Goal: Task Accomplishment & Management: Complete application form

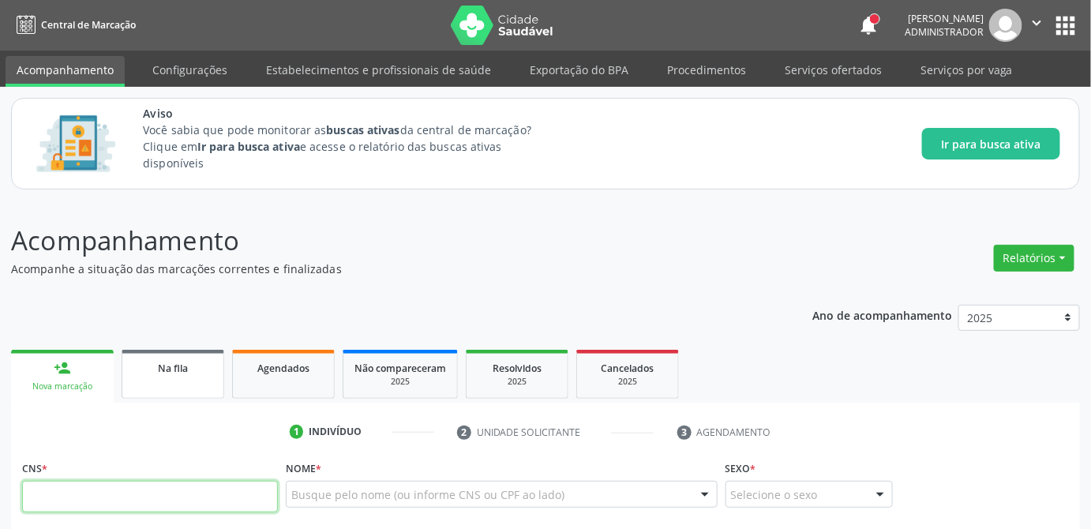
scroll to position [143, 0]
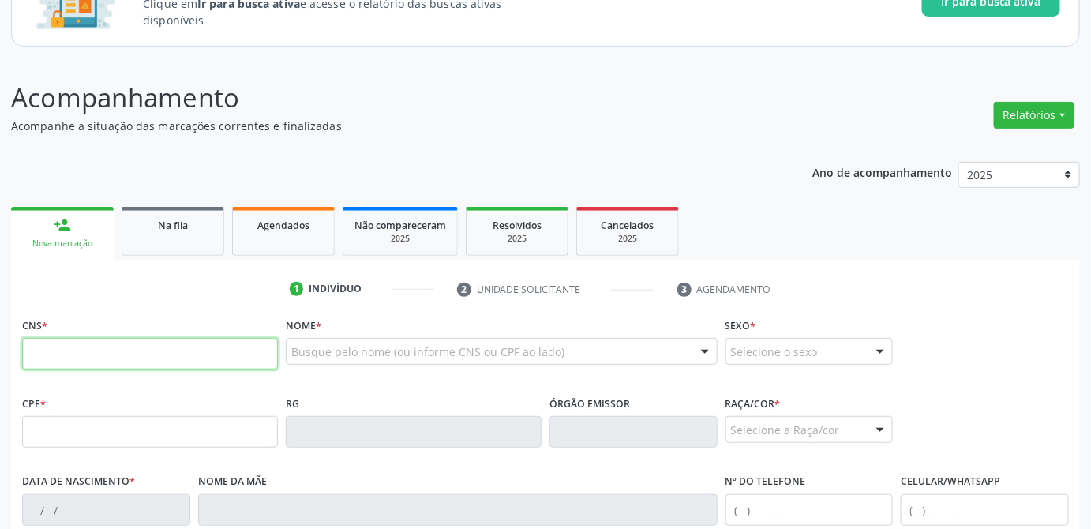
click at [184, 349] on input "text" at bounding box center [150, 354] width 256 height 32
type input "708 6000 6342 4384"
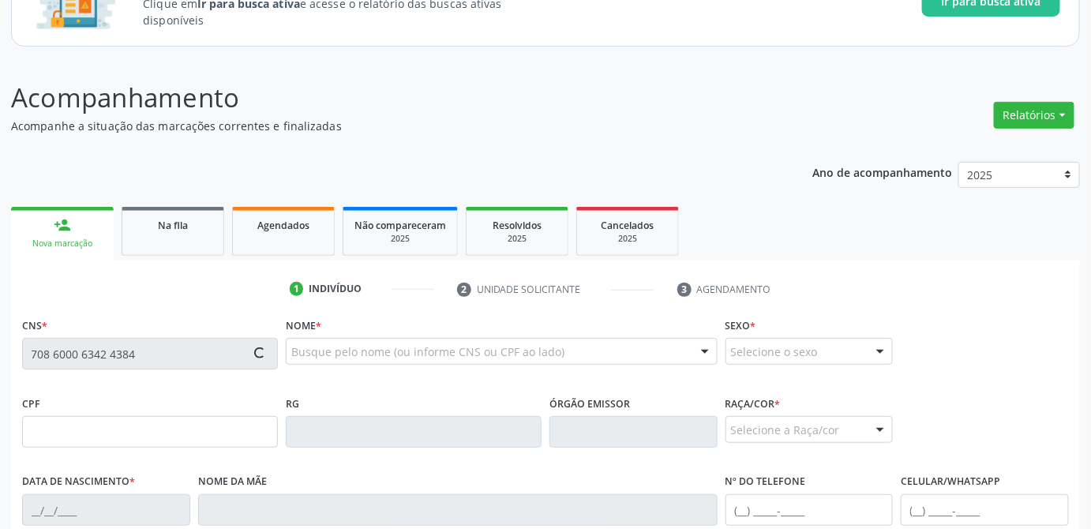
scroll to position [215, 0]
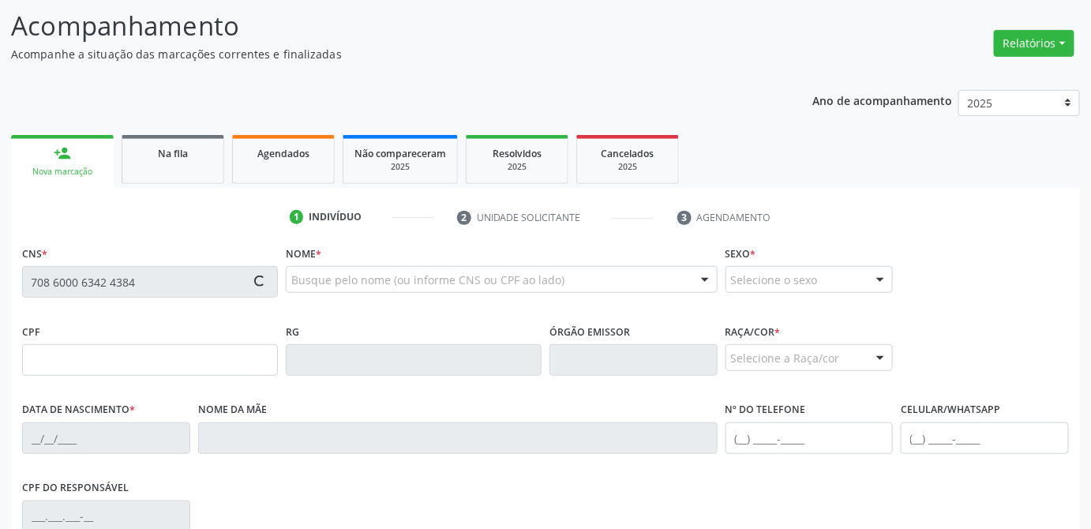
type input "020.389.394-89"
type input "[DATE]"
type input "[PERSON_NAME]"
type input "[PHONE_NUMBER]"
type input "21"
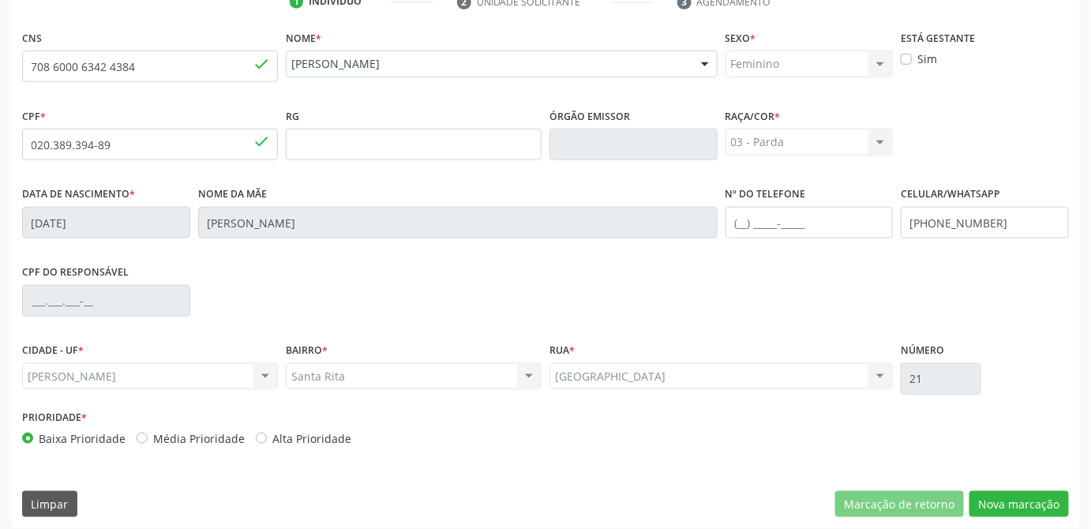
scroll to position [439, 0]
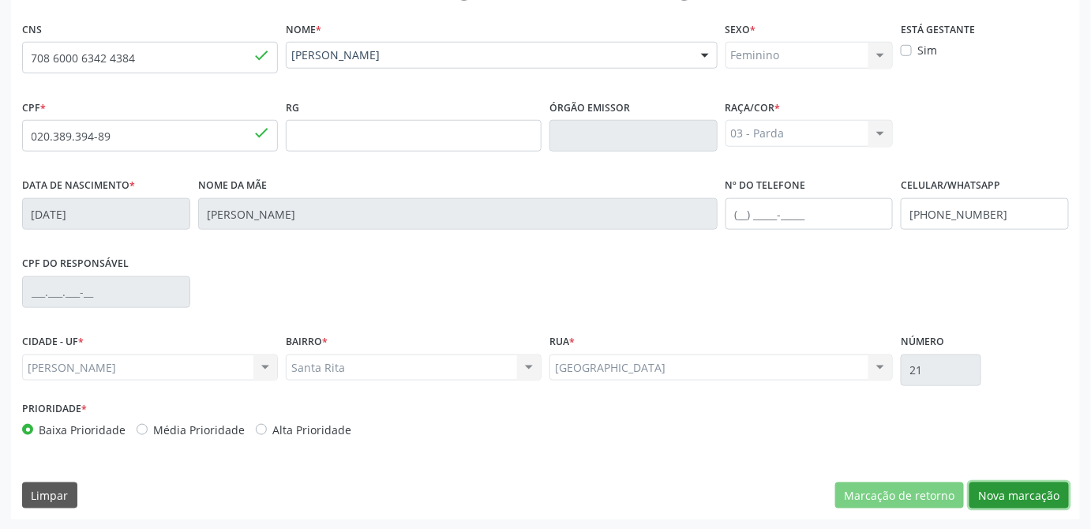
click at [1013, 503] on button "Nova marcação" at bounding box center [1019, 495] width 99 height 27
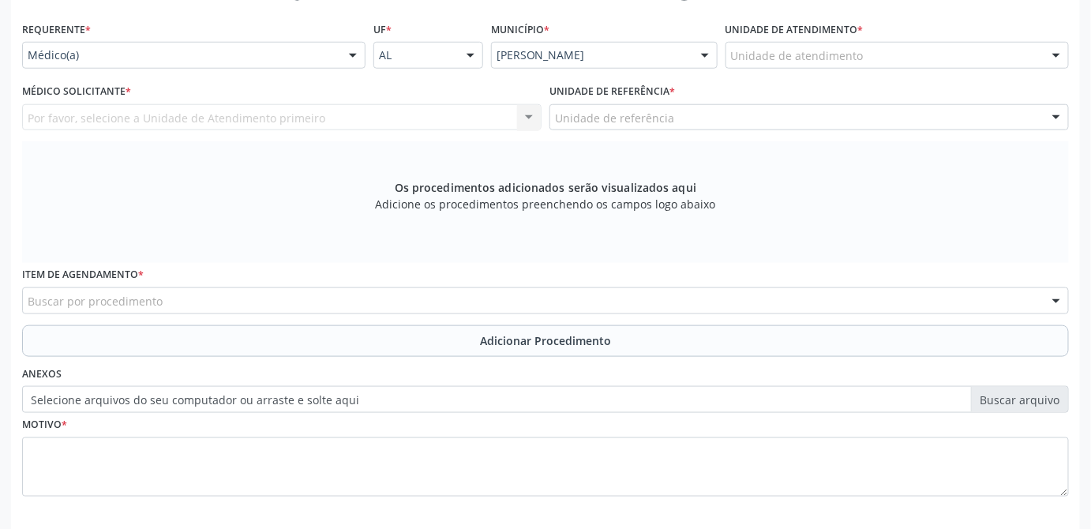
scroll to position [295, 0]
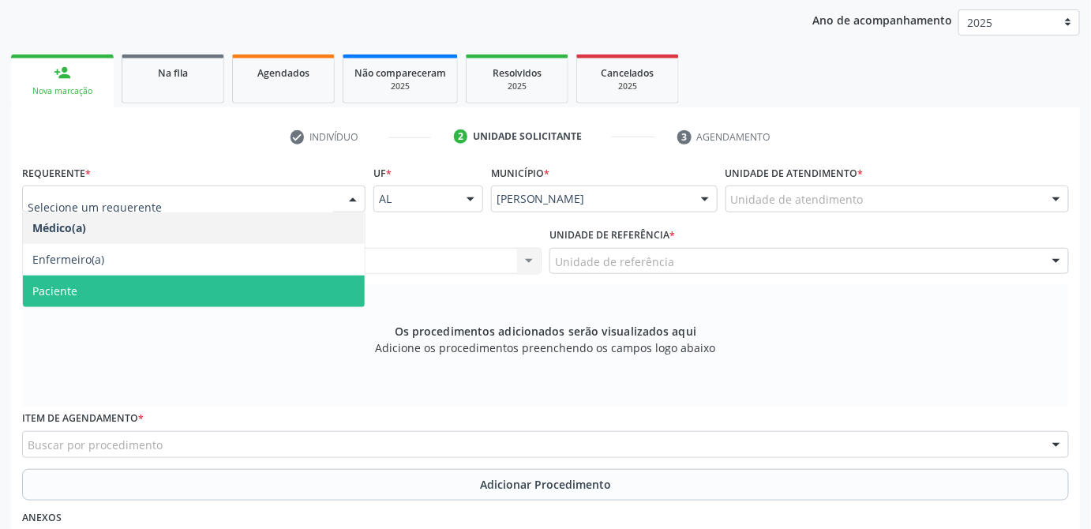
click at [103, 291] on span "Paciente" at bounding box center [194, 292] width 342 height 32
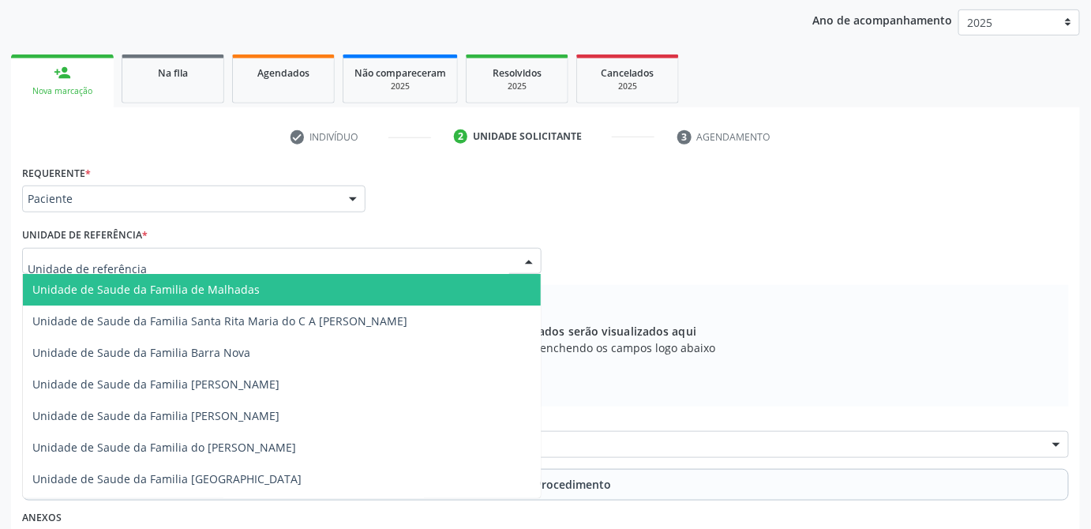
click at [308, 252] on div at bounding box center [282, 261] width 520 height 27
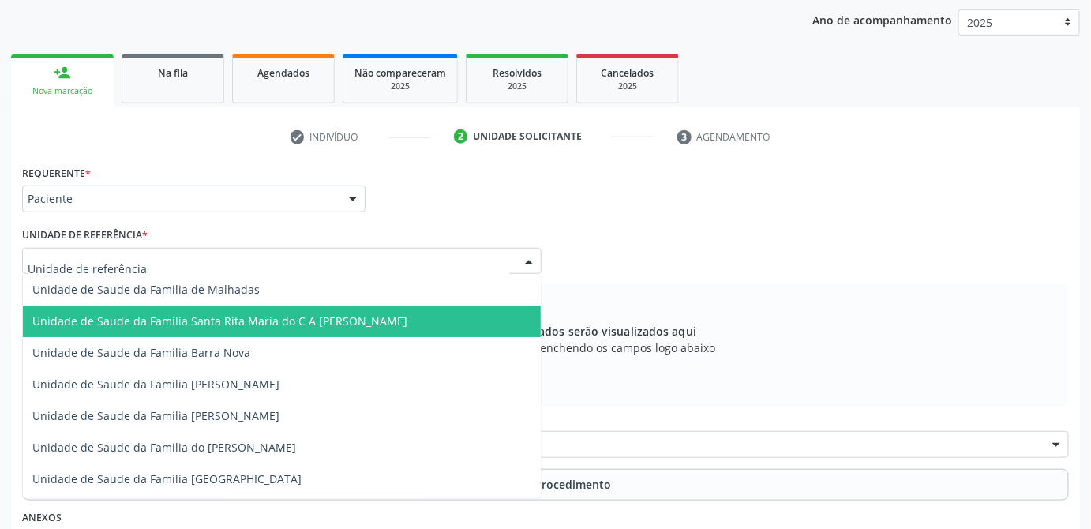
click at [298, 313] on span "Unidade de Saude da Familia Santa Rita Maria do C A [PERSON_NAME]" at bounding box center [219, 320] width 375 height 15
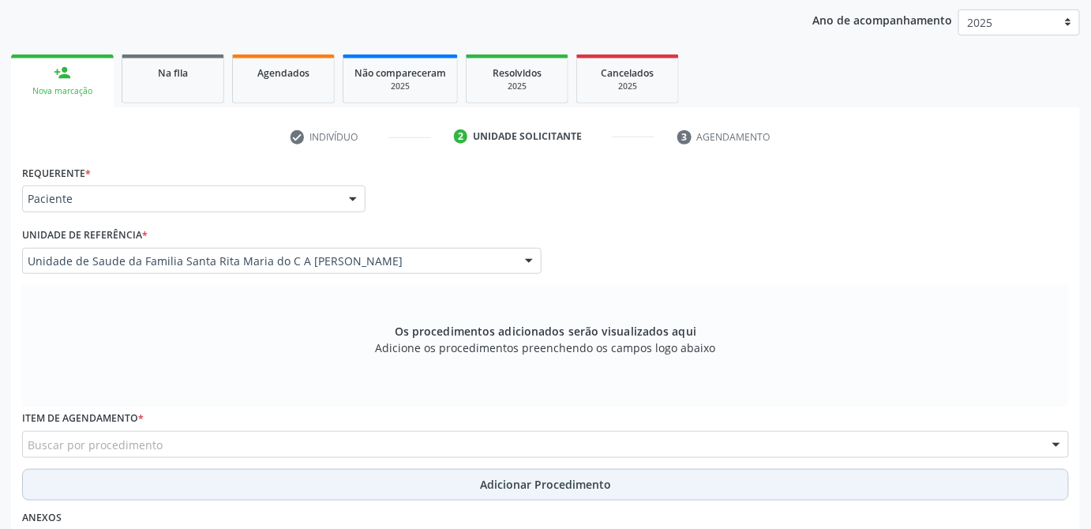
click at [421, 476] on button "Adicionar Procedimento" at bounding box center [545, 485] width 1047 height 32
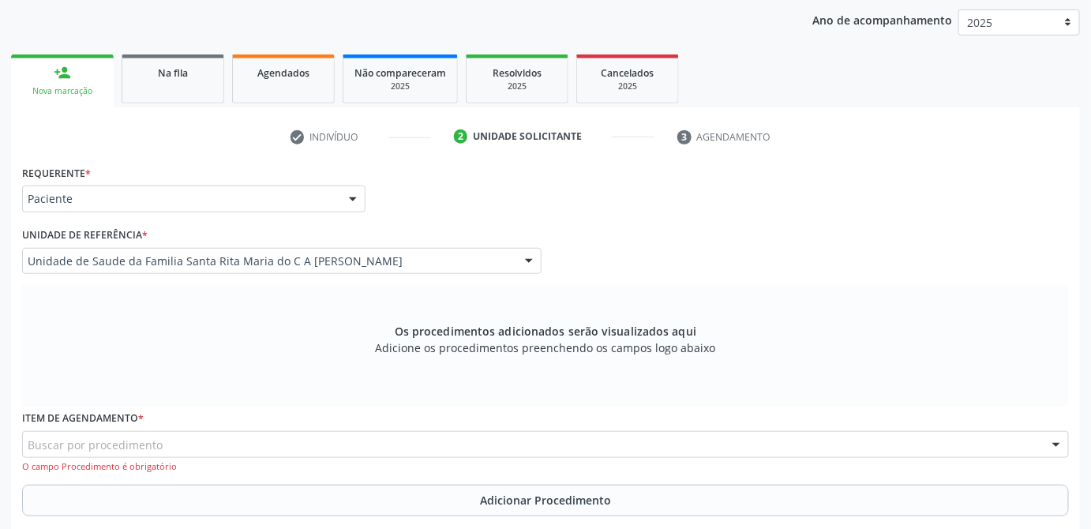
click at [425, 451] on div "Buscar por procedimento" at bounding box center [545, 444] width 1047 height 27
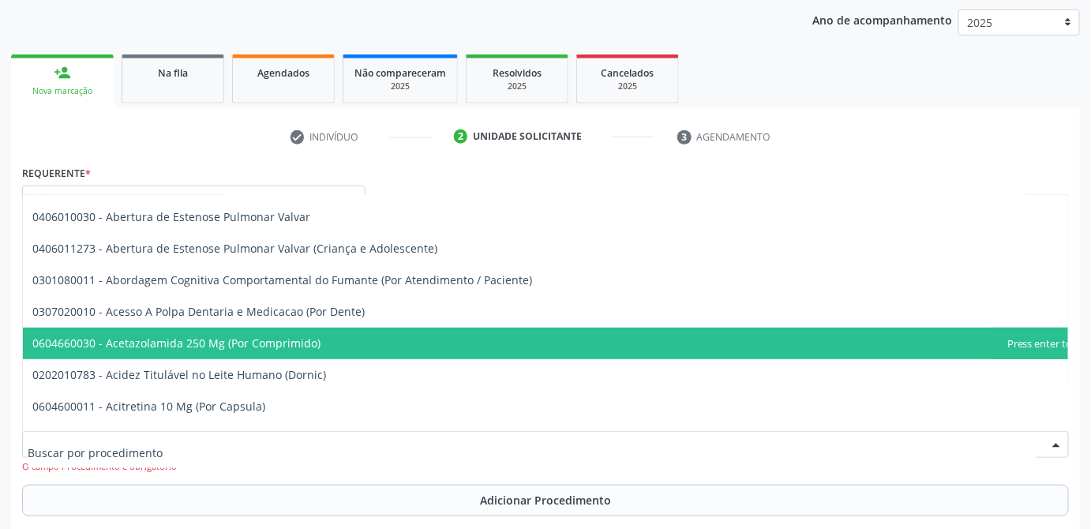
scroll to position [287, 0]
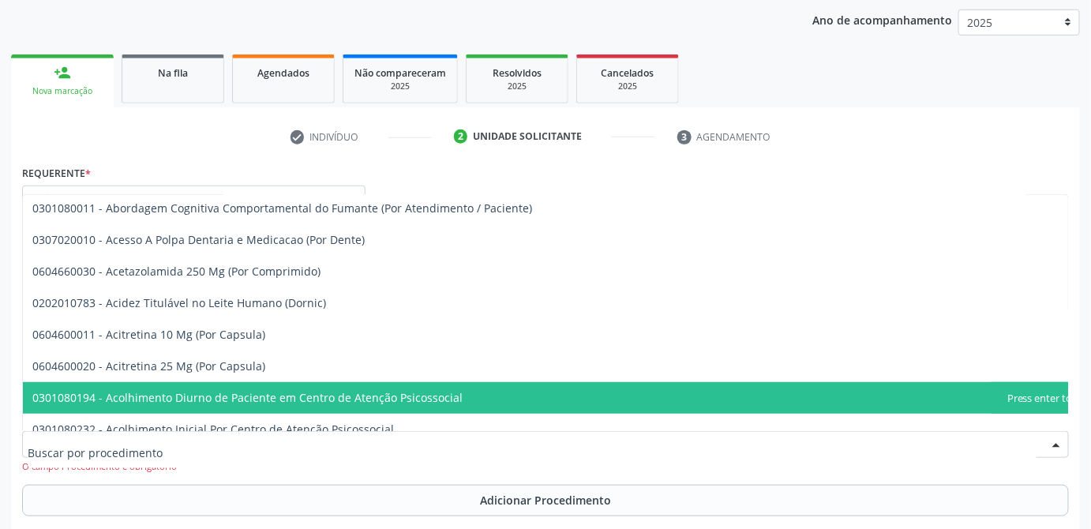
click at [242, 396] on span "0301080194 - Acolhimento Diurno de Paciente em Centro de Atenção Psicossocial" at bounding box center [247, 397] width 430 height 15
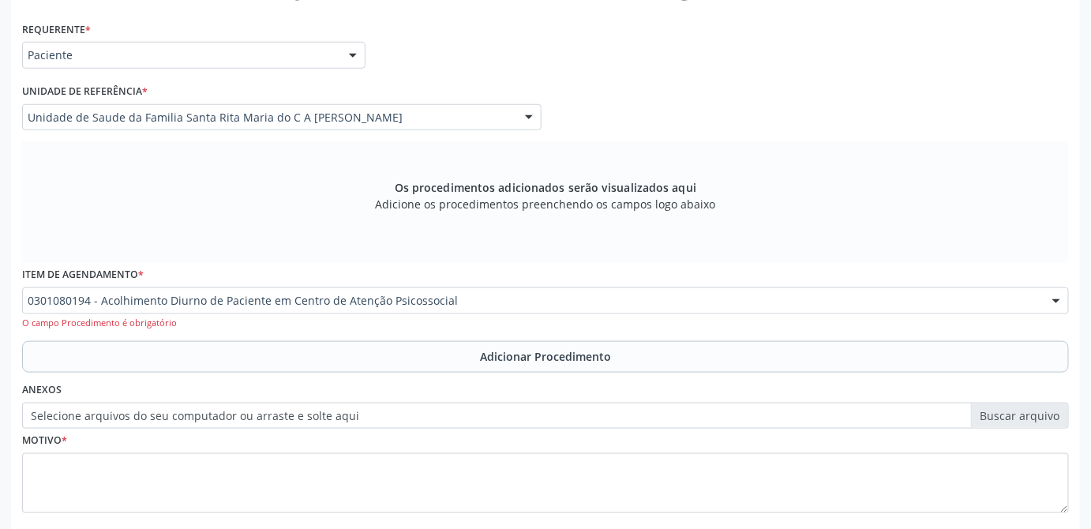
scroll to position [524, 0]
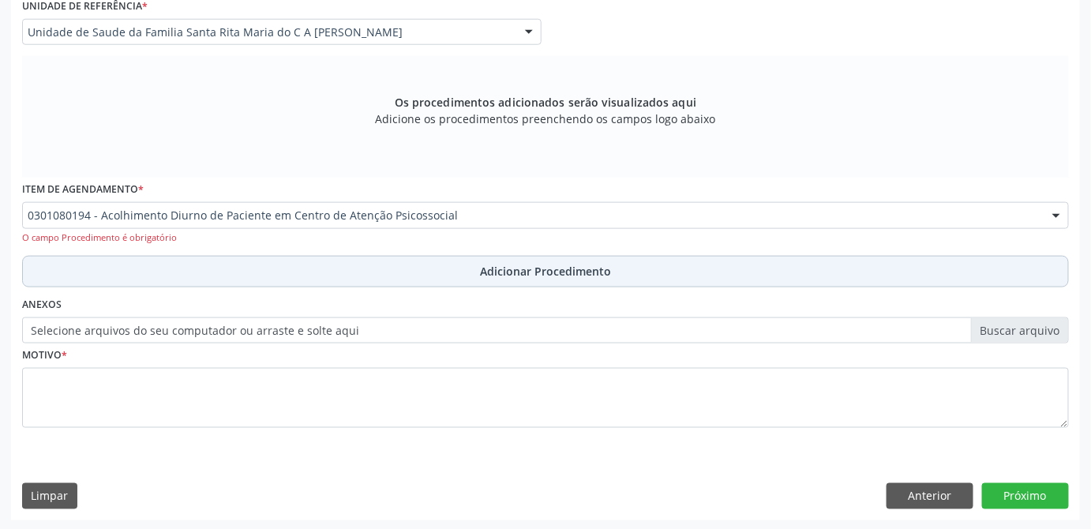
click at [475, 279] on button "Adicionar Procedimento" at bounding box center [545, 272] width 1047 height 32
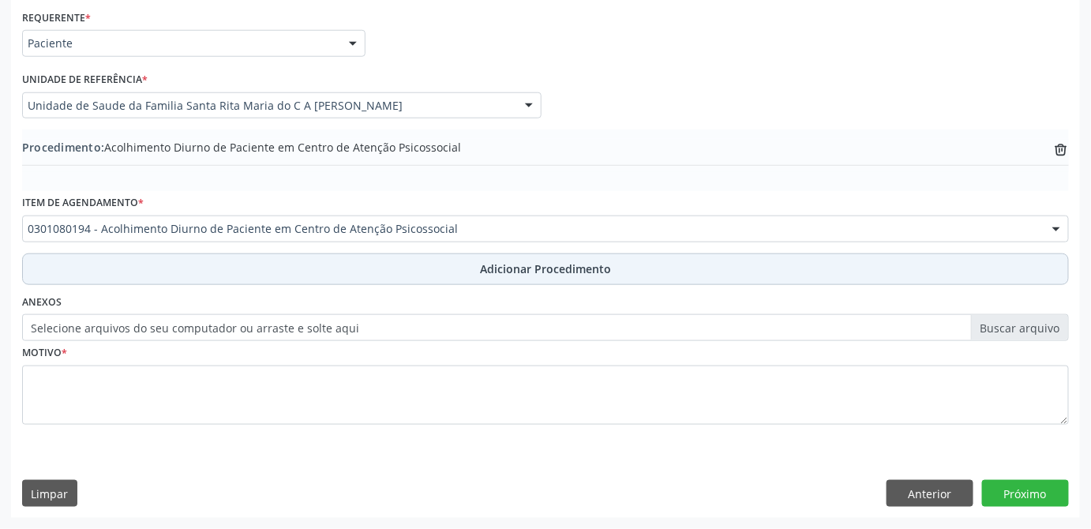
scroll to position [449, 0]
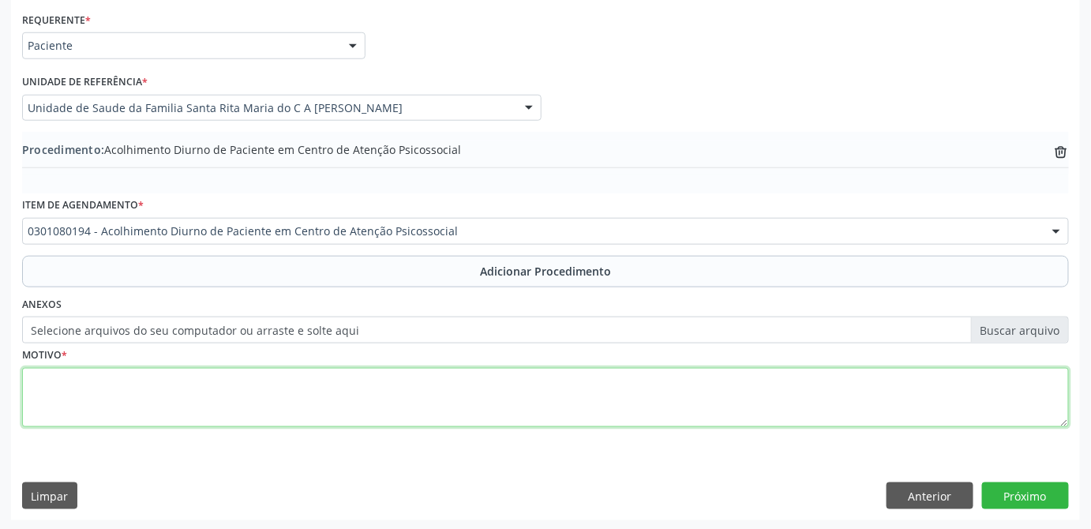
click at [168, 396] on textarea at bounding box center [545, 398] width 1047 height 60
type textarea "teste"
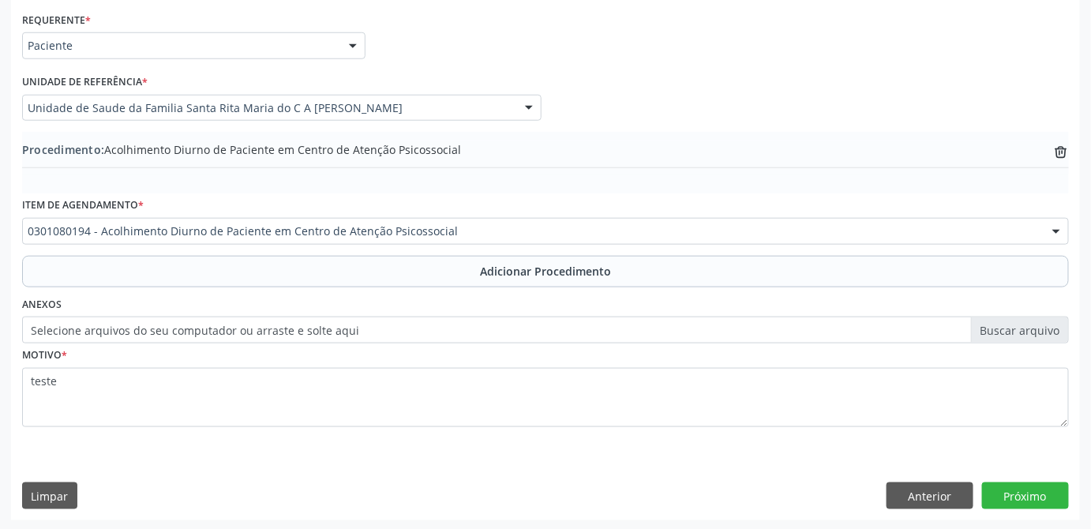
click at [1015, 333] on label "Selecione arquivos do seu computador ou arraste e solte aqui" at bounding box center [545, 330] width 1047 height 27
click at [1015, 333] on input "Selecione arquivos do seu computador ou arraste e solte aqui" at bounding box center [545, 330] width 1047 height 27
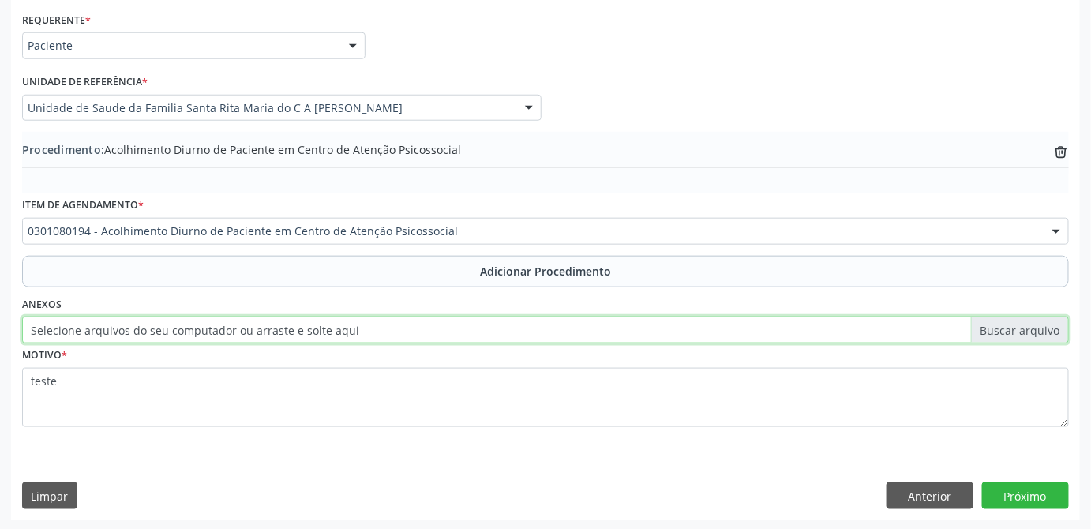
type input "C:\fakepath\SUS CELINE.pdf"
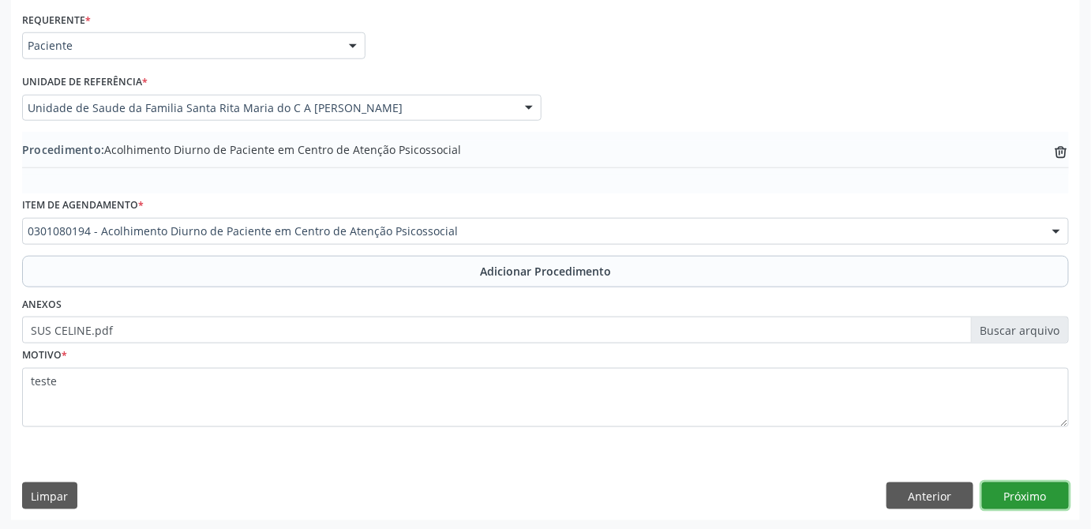
click at [1038, 489] on button "Próximo" at bounding box center [1025, 495] width 87 height 27
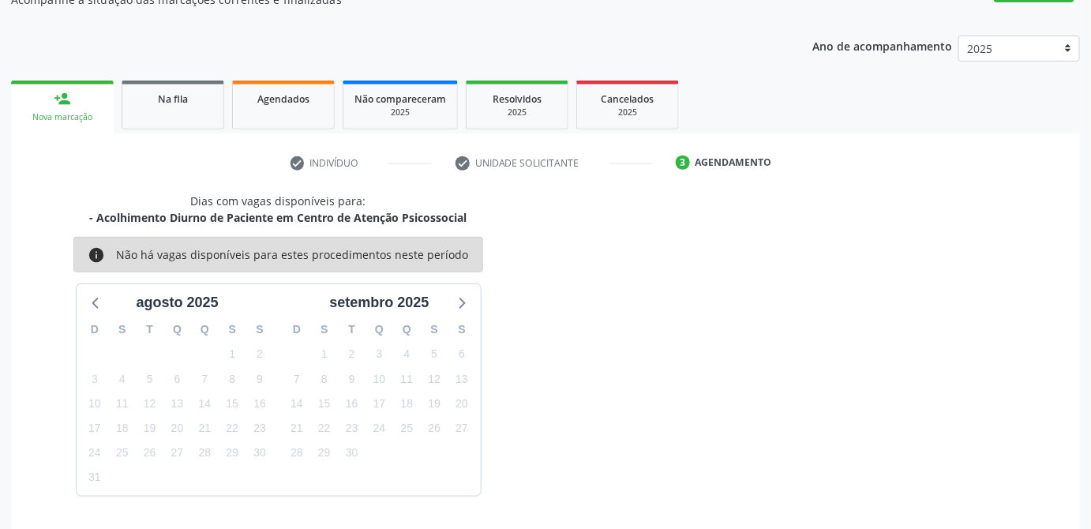
scroll to position [316, 0]
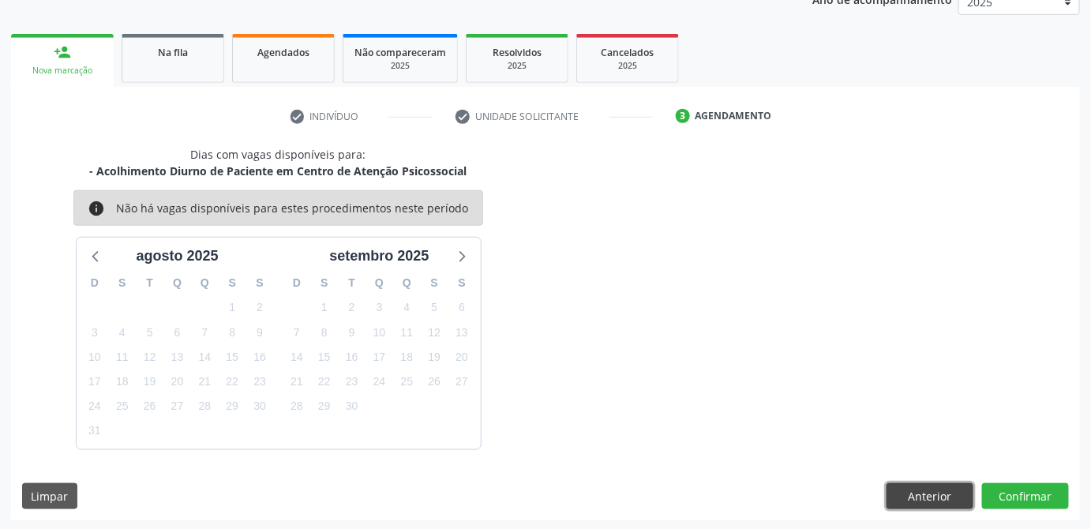
click at [902, 494] on button "Anterior" at bounding box center [930, 496] width 87 height 27
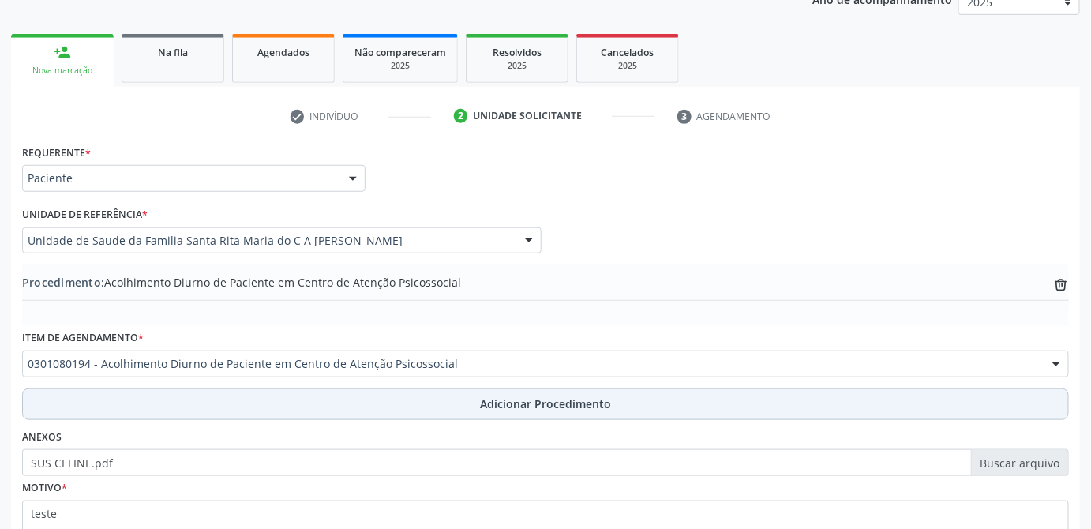
scroll to position [449, 0]
